Goal: Find contact information: Find contact information

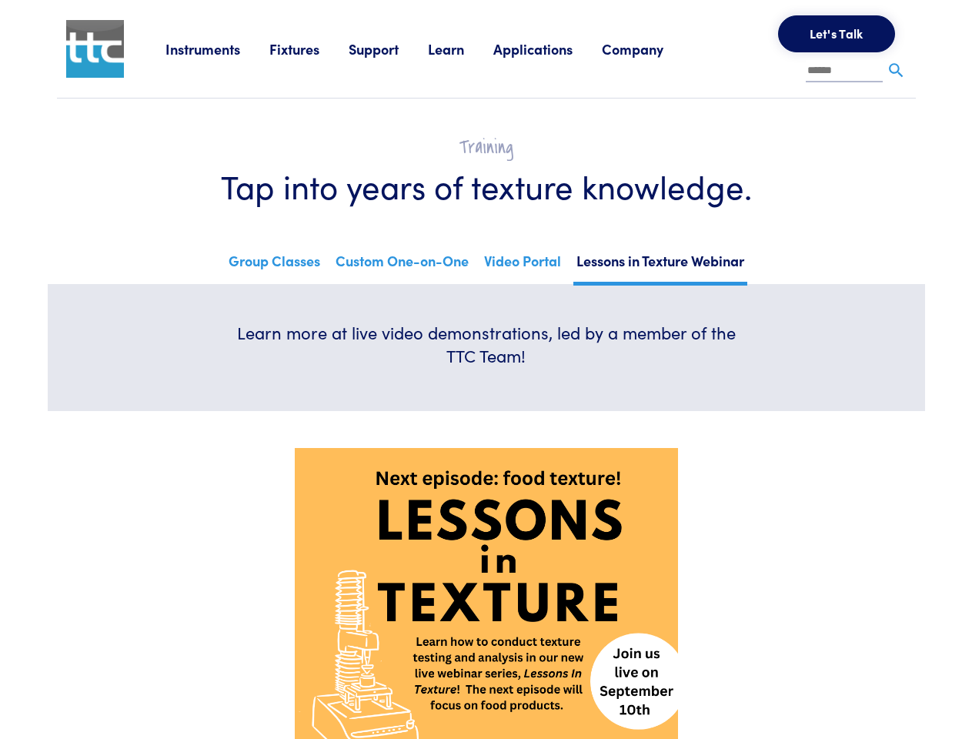
click at [486, 370] on div "Learn more at live video demonstrations, led by a member of the TTC Team!" at bounding box center [487, 348] width 536 height 54
click at [218, 49] on link "Instruments" at bounding box center [218, 48] width 104 height 19
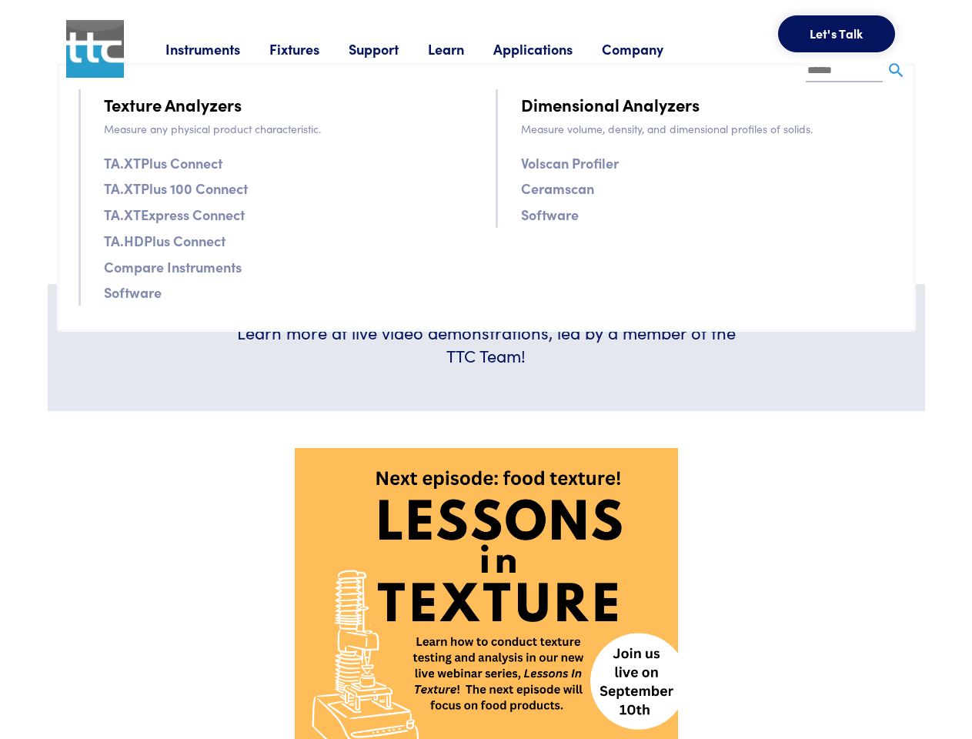
click at [311, 49] on link "Fixtures" at bounding box center [308, 48] width 79 height 19
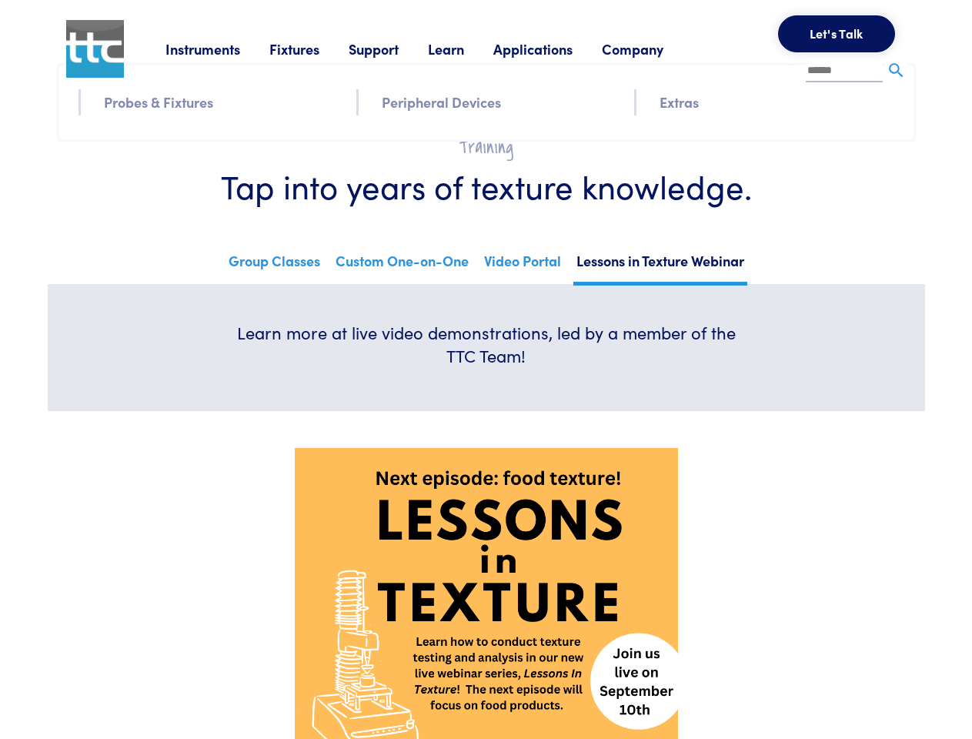
click at [391, 49] on link "Support" at bounding box center [388, 48] width 79 height 19
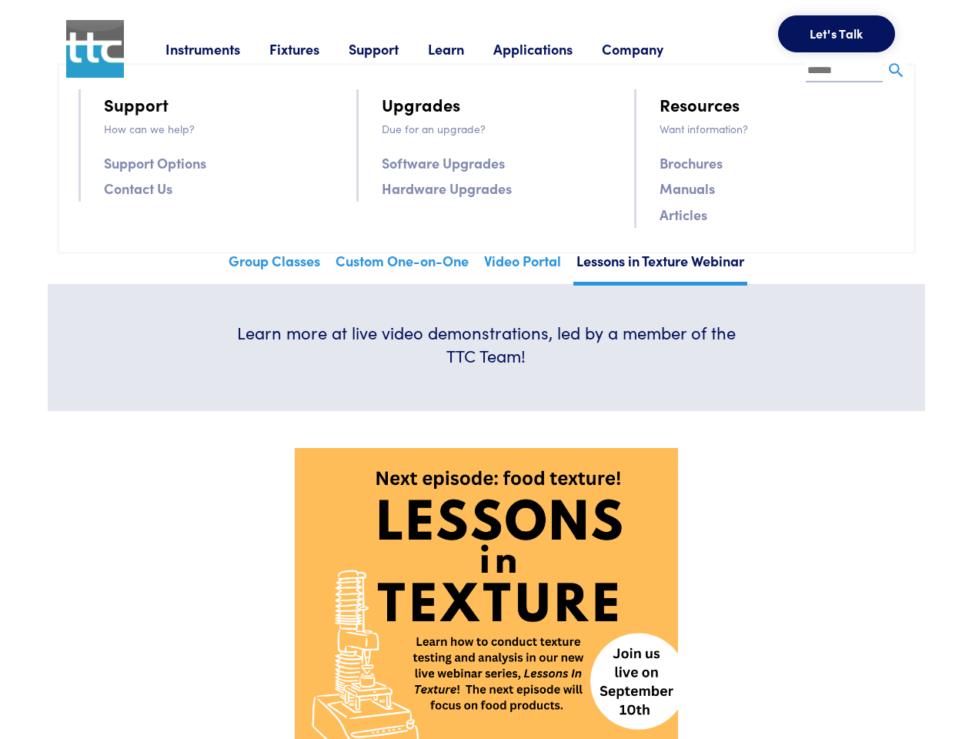
click at [465, 49] on link "Learn" at bounding box center [460, 48] width 65 height 19
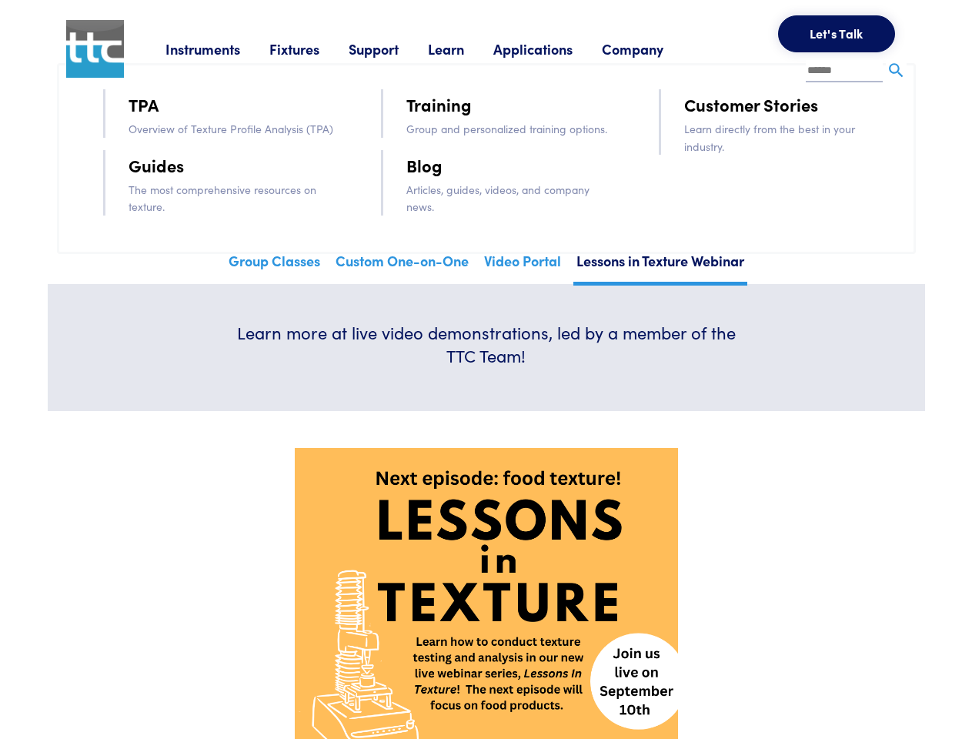
click at [554, 49] on link "Applications" at bounding box center [548, 48] width 109 height 19
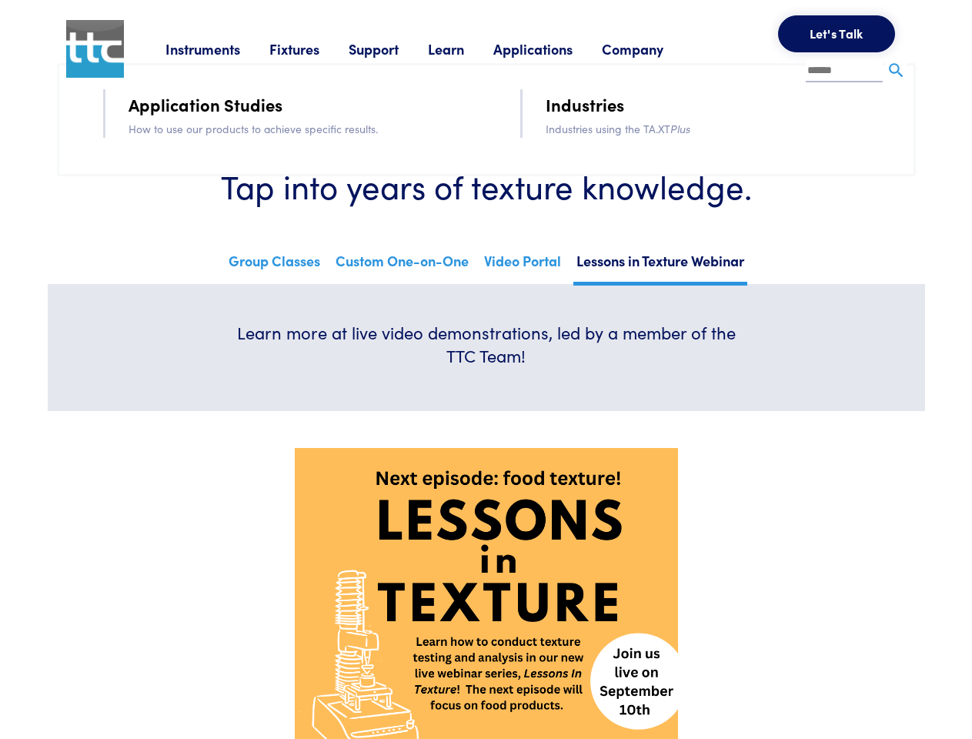
click at [653, 49] on link "Company" at bounding box center [647, 48] width 91 height 19
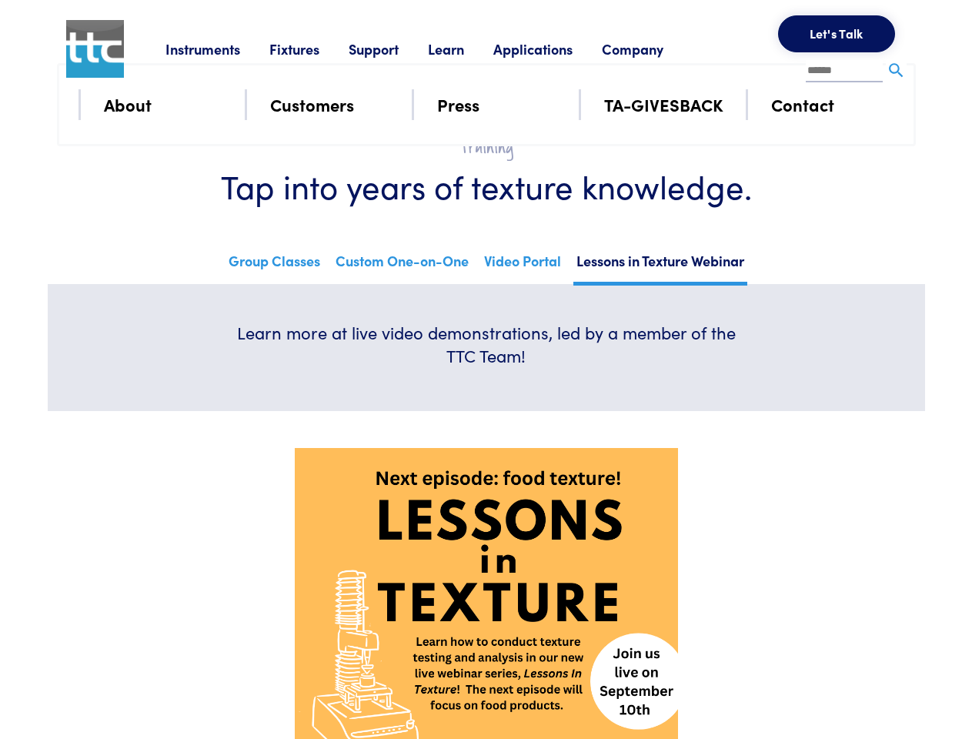
click at [837, 34] on button "Let's Talk" at bounding box center [836, 33] width 117 height 37
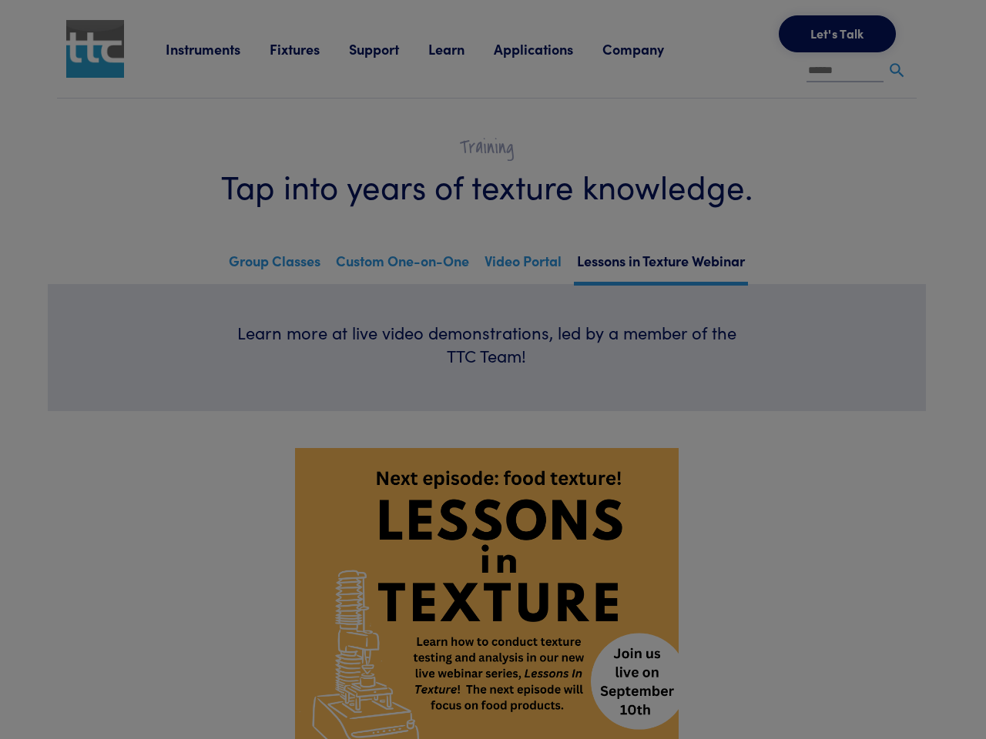
click at [0, 0] on div "**********" at bounding box center [0, 0] width 0 height 0
